Goal: Task Accomplishment & Management: Use online tool/utility

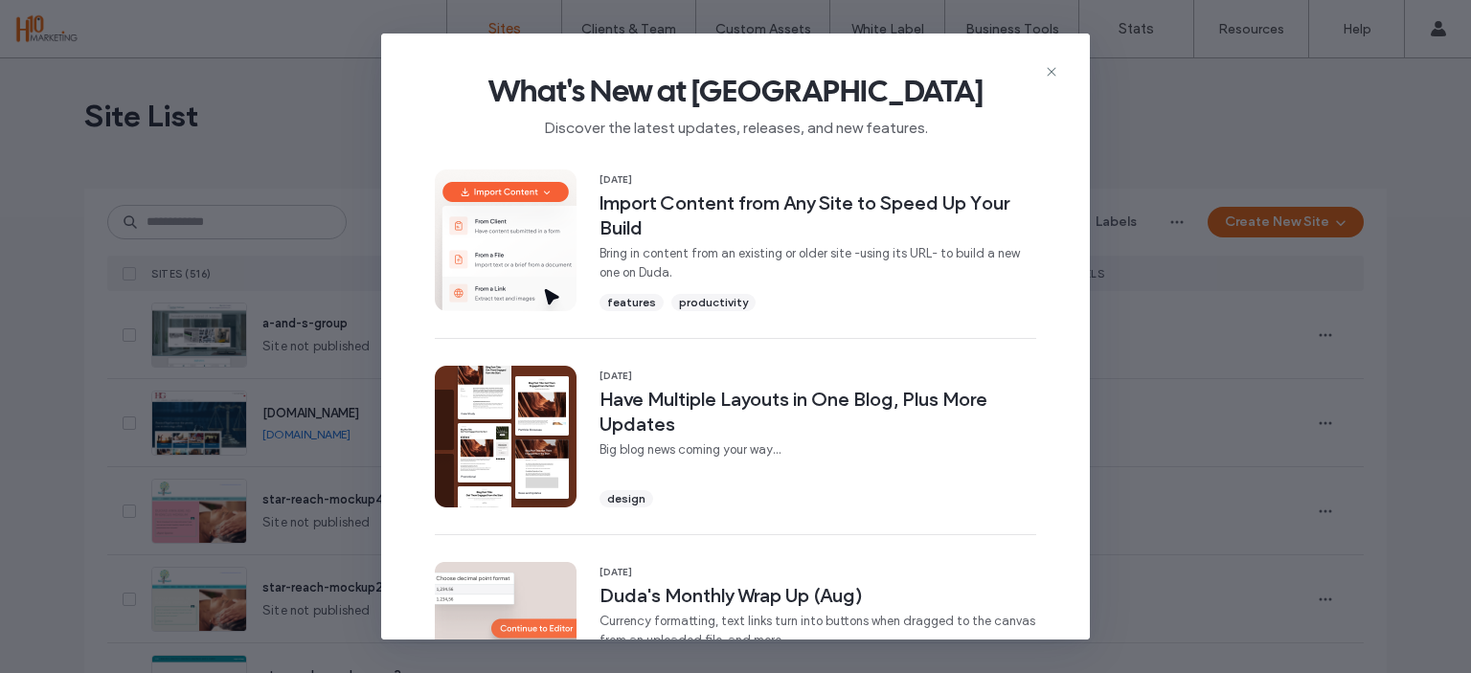
click at [1059, 72] on div "What's New at Duda Discover the latest updates, releases, and new features." at bounding box center [735, 98] width 709 height 128
click at [1051, 68] on icon at bounding box center [1051, 71] width 15 height 15
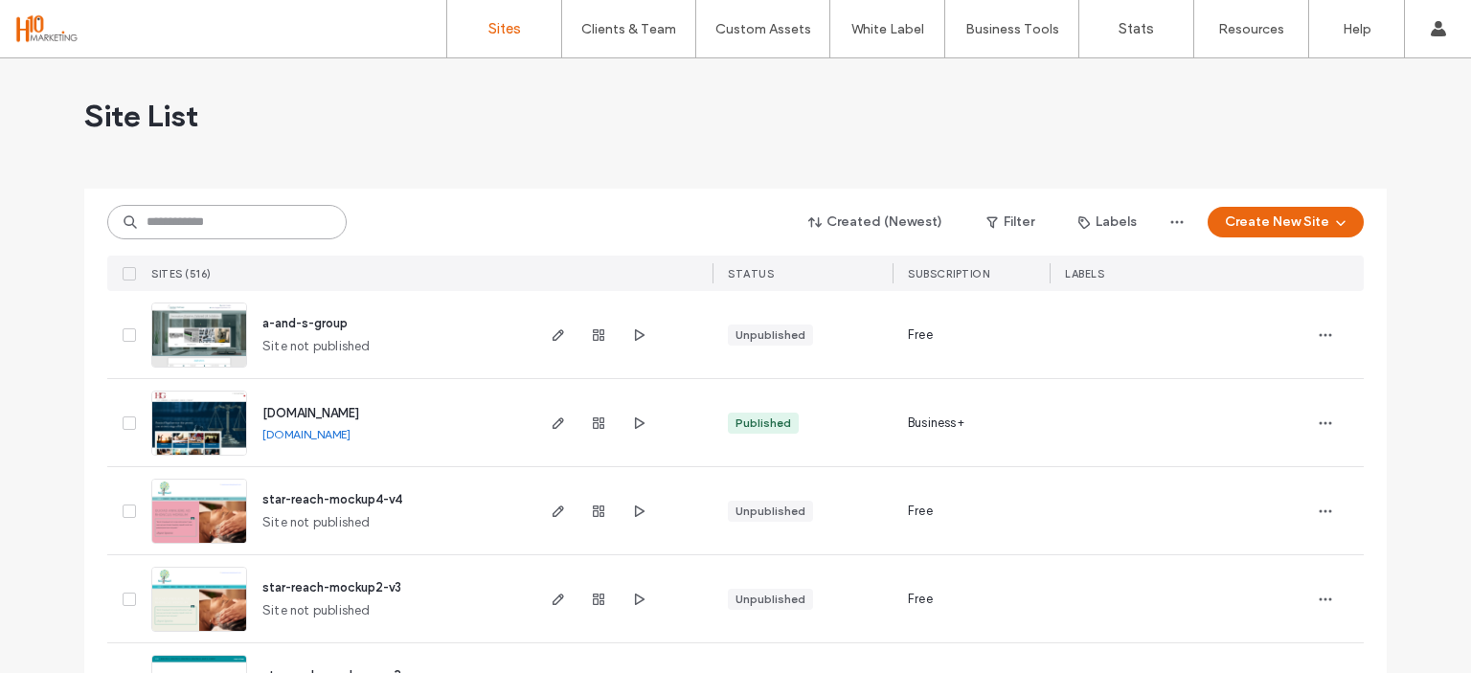
click at [176, 229] on input at bounding box center [226, 222] width 239 height 34
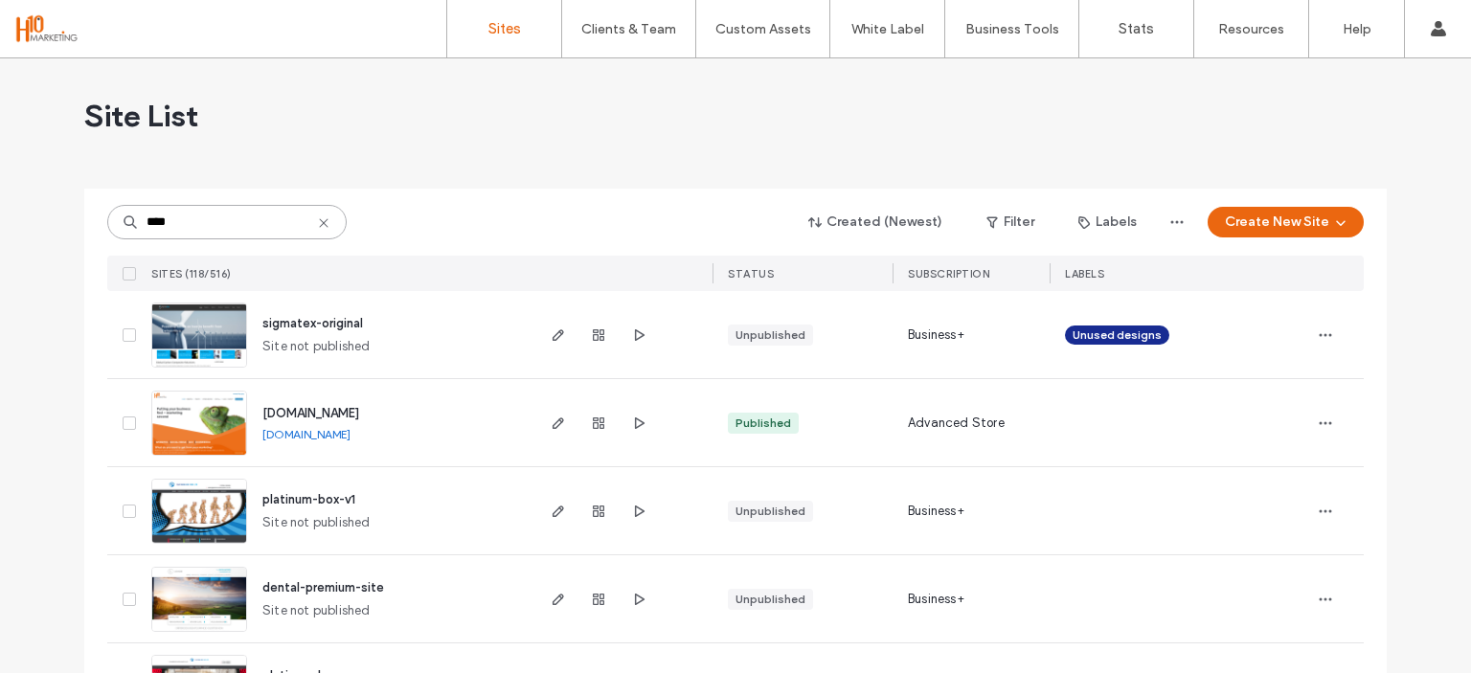
type input "****"
click at [224, 446] on img at bounding box center [199, 457] width 94 height 130
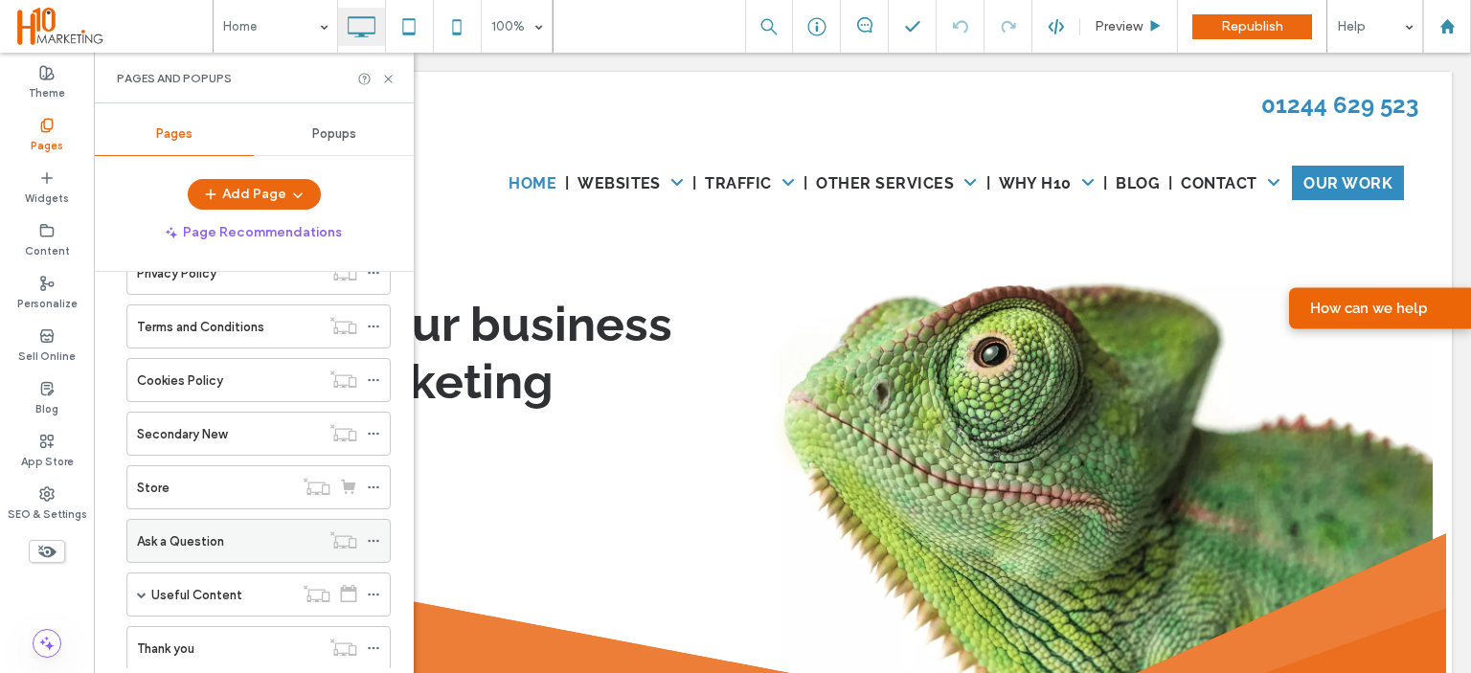
scroll to position [643, 0]
click at [179, 422] on label "Secondary New" at bounding box center [182, 436] width 90 height 34
click at [386, 71] on div "Pages and Popups" at bounding box center [254, 78] width 274 height 15
click at [387, 80] on use at bounding box center [388, 79] width 8 height 8
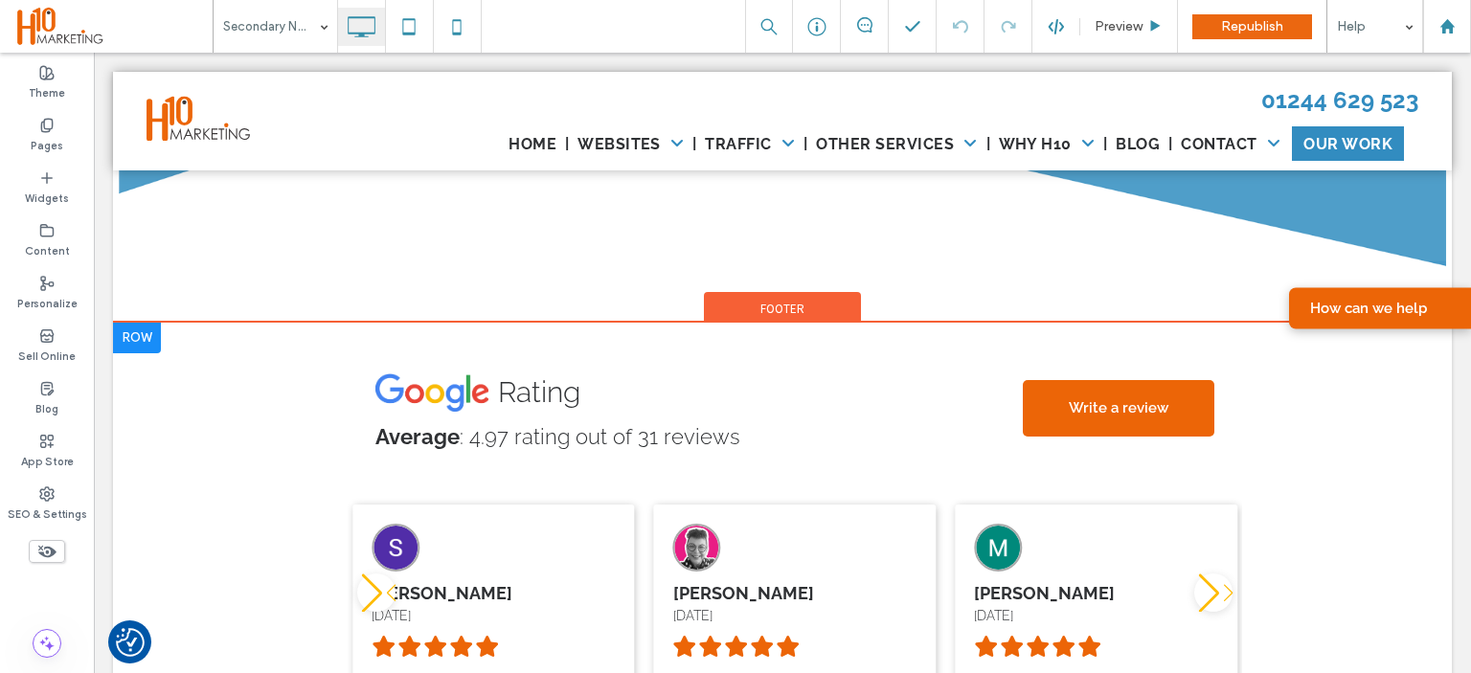
scroll to position [5172, 0]
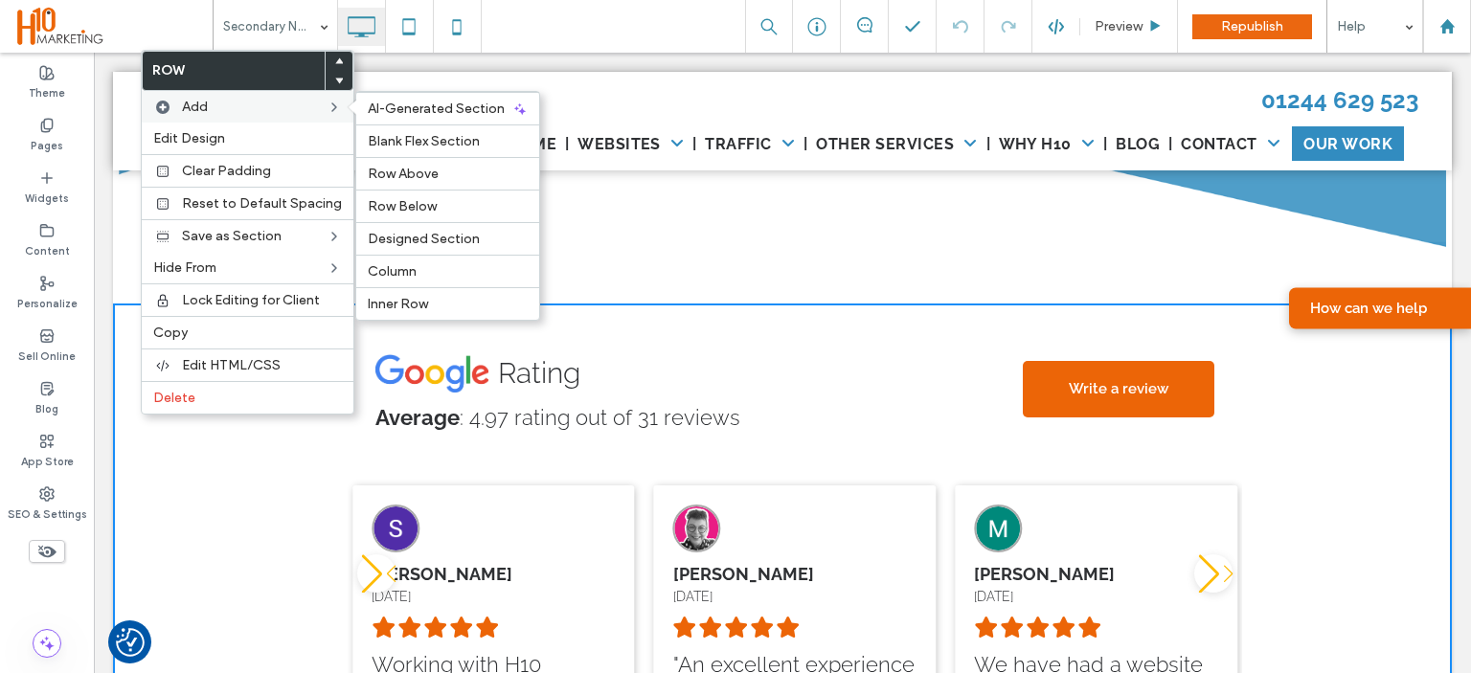
click at [279, 108] on label "Add" at bounding box center [254, 107] width 145 height 16
drag, startPoint x: 422, startPoint y: 181, endPoint x: 327, endPoint y: 128, distance: 109.3
click at [422, 181] on span "Row Above" at bounding box center [403, 174] width 71 height 16
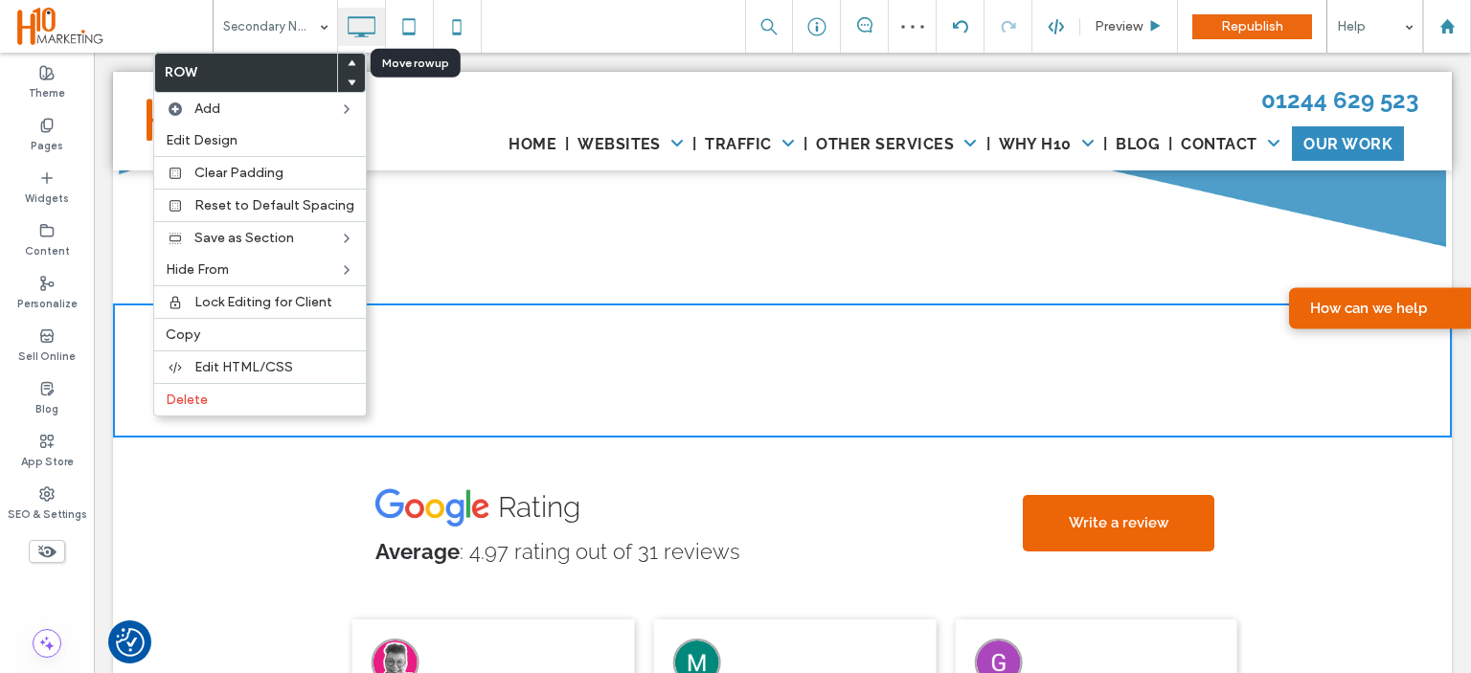
click at [341, 58] on div at bounding box center [351, 63] width 27 height 19
click at [348, 60] on use at bounding box center [352, 63] width 9 height 6
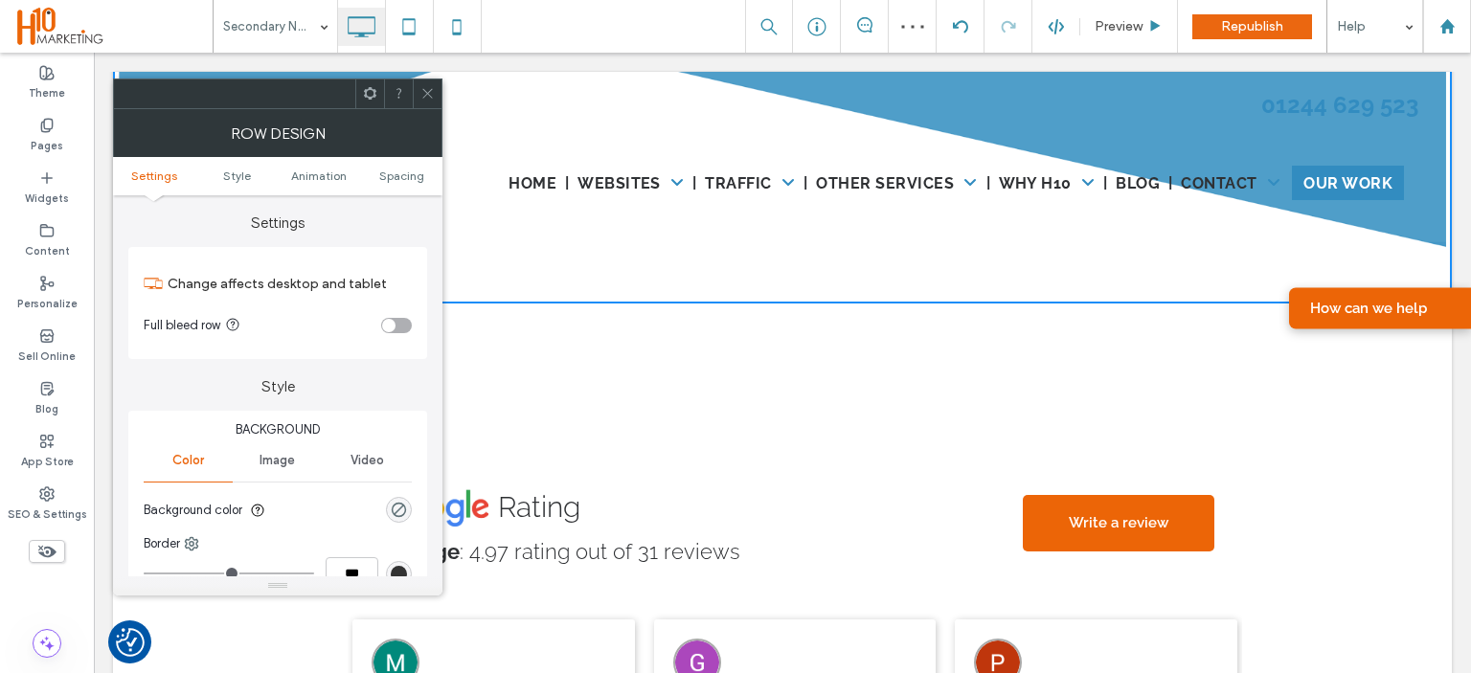
click at [627, 404] on div "Click To Paste Click To Paste Row" at bounding box center [782, 371] width 1339 height 134
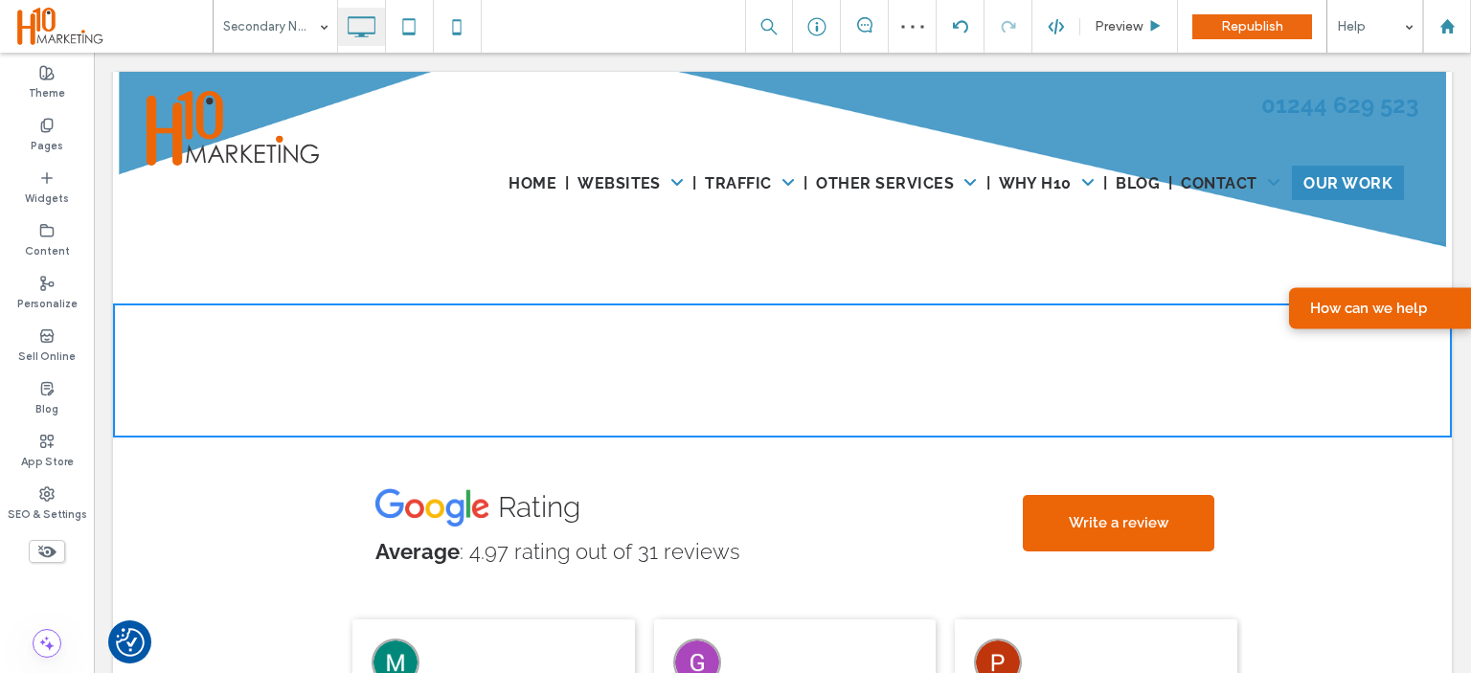
click at [602, 419] on div "Click To Paste Click To Paste" at bounding box center [782, 371] width 1262 height 96
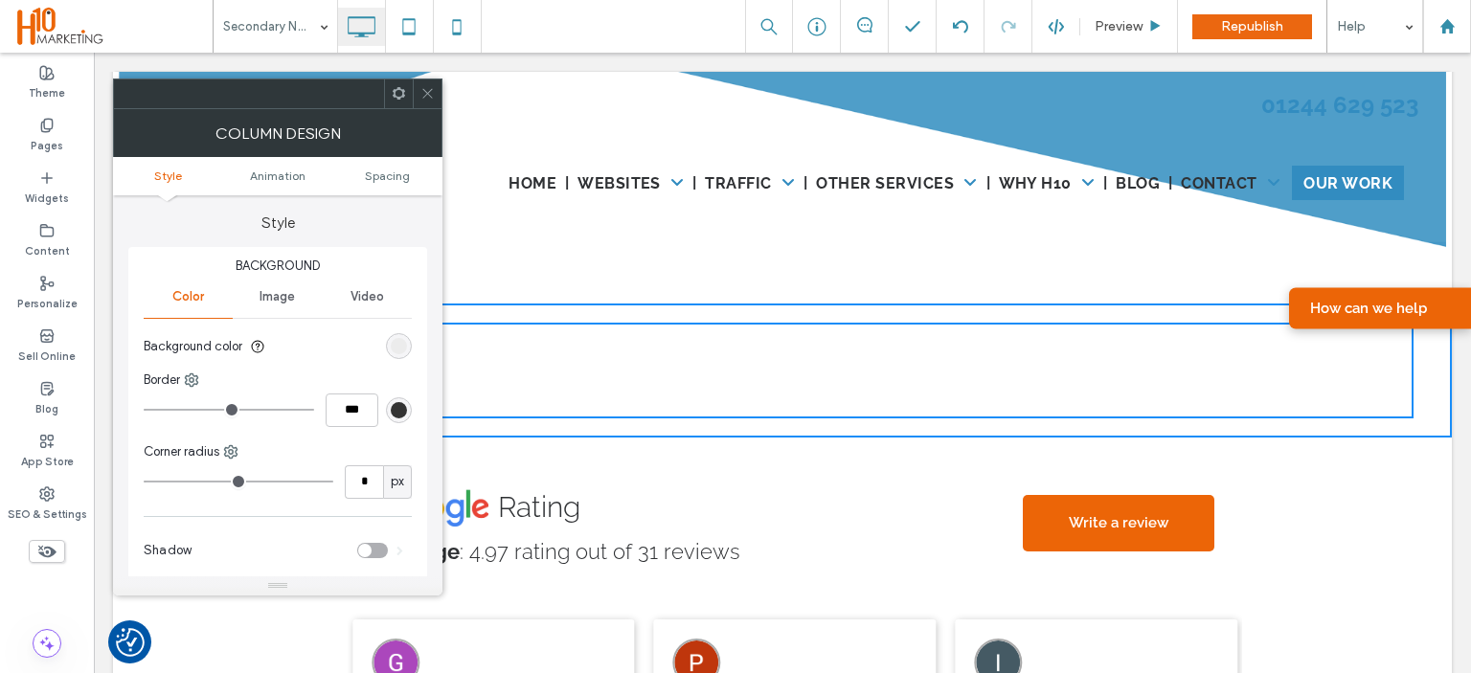
click at [430, 99] on icon at bounding box center [427, 93] width 14 height 14
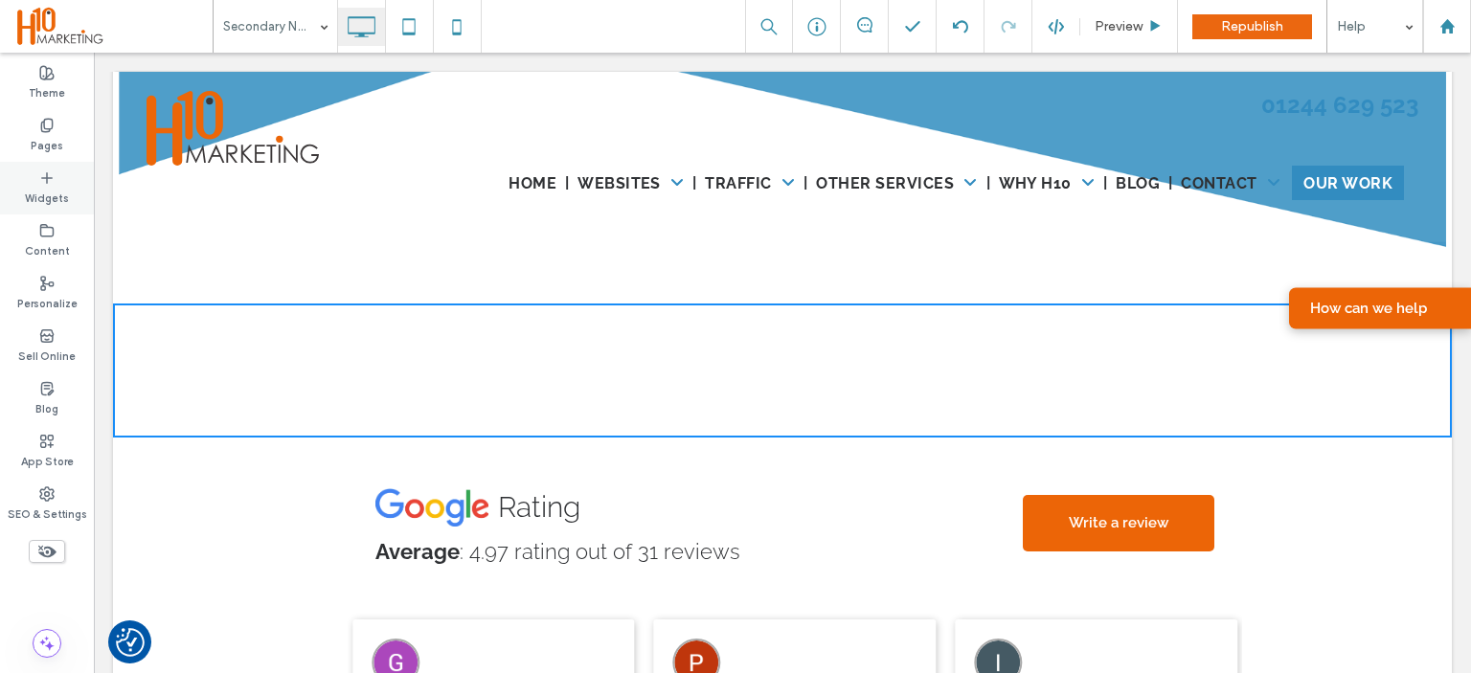
click at [82, 193] on div "Widgets" at bounding box center [47, 188] width 94 height 53
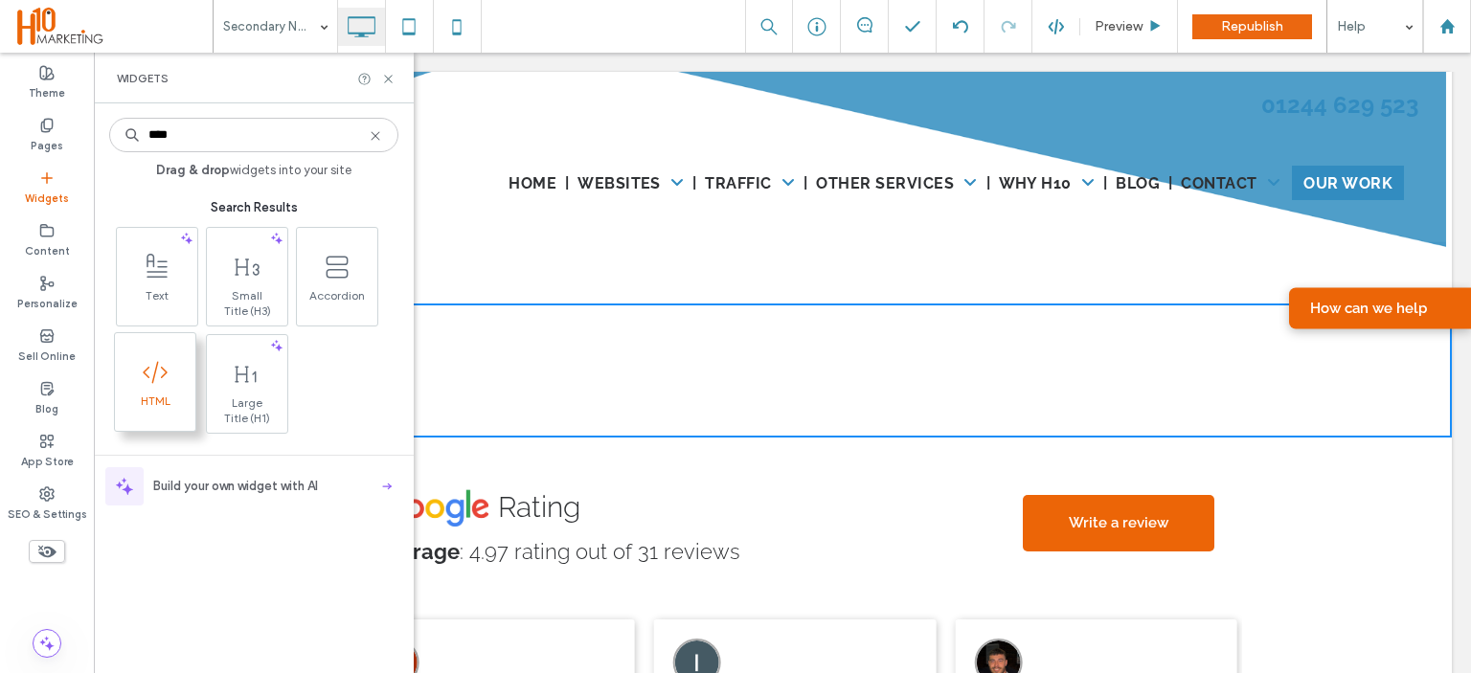
type input "****"
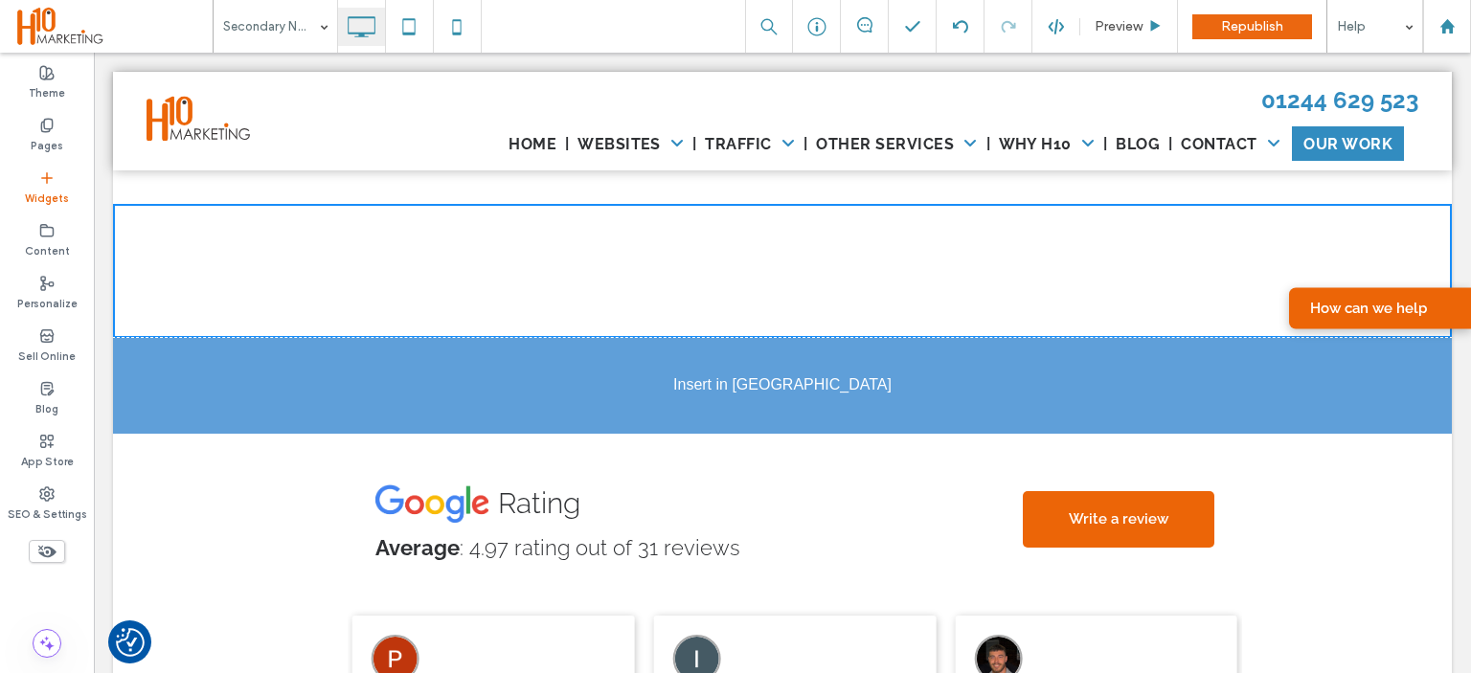
scroll to position [5306, 0]
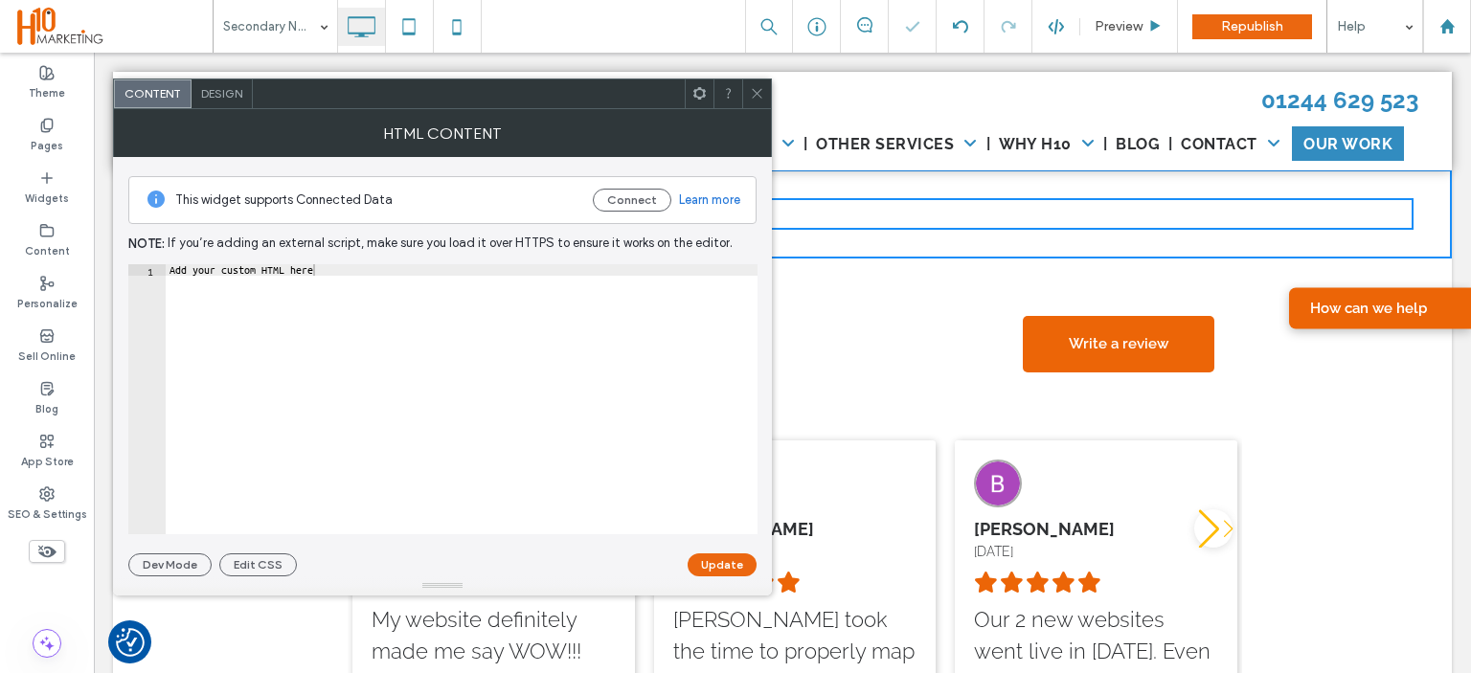
click at [558, 343] on div "Add your custom HTML here" at bounding box center [462, 411] width 592 height 294
paste textarea "**********"
type textarea "**********"
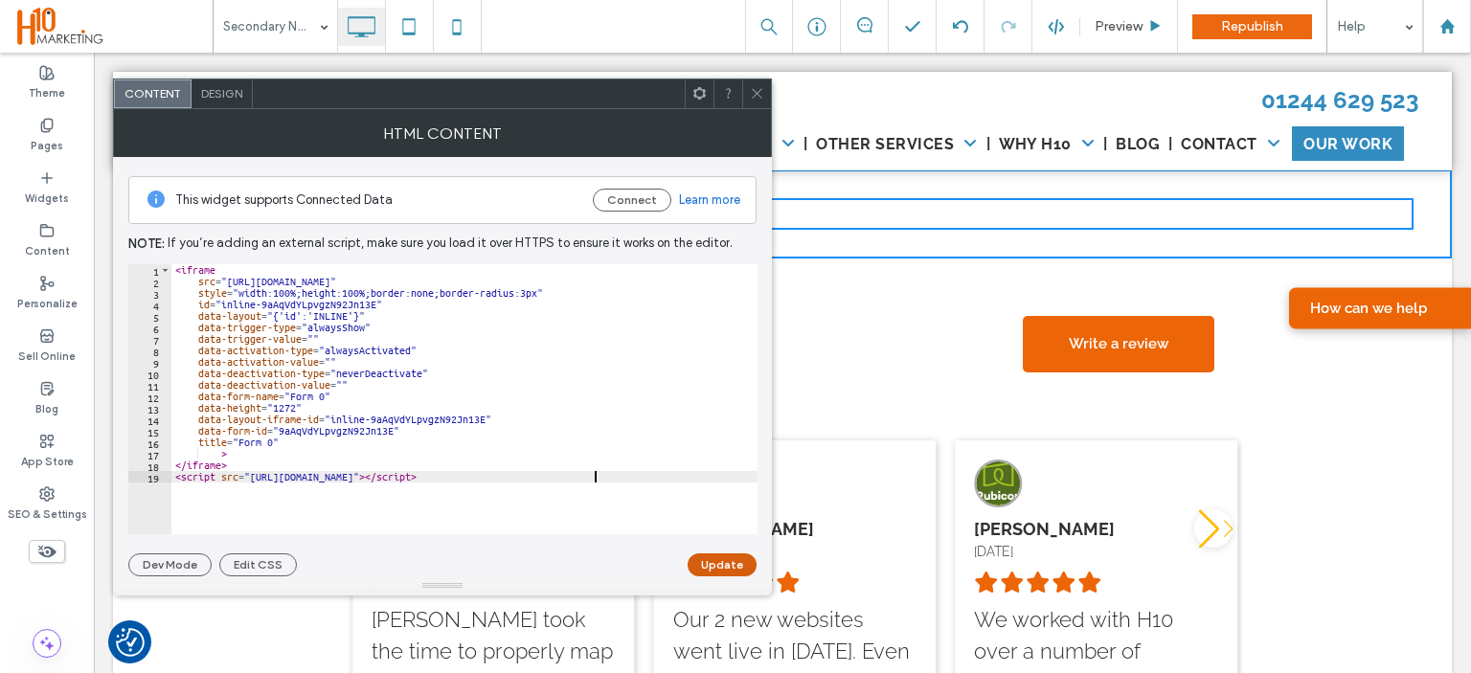
click at [732, 559] on button "Update" at bounding box center [722, 565] width 69 height 23
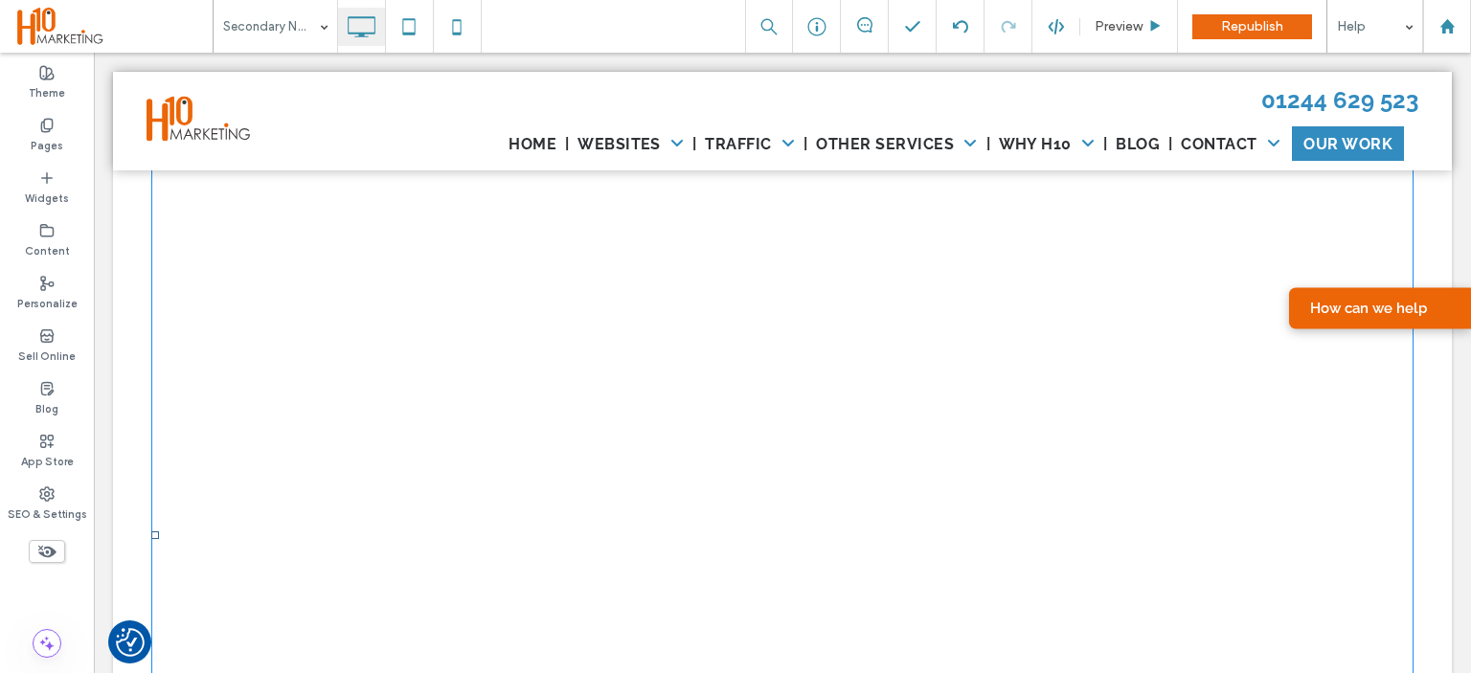
scroll to position [5747, 0]
